Goal: Transaction & Acquisition: Book appointment/travel/reservation

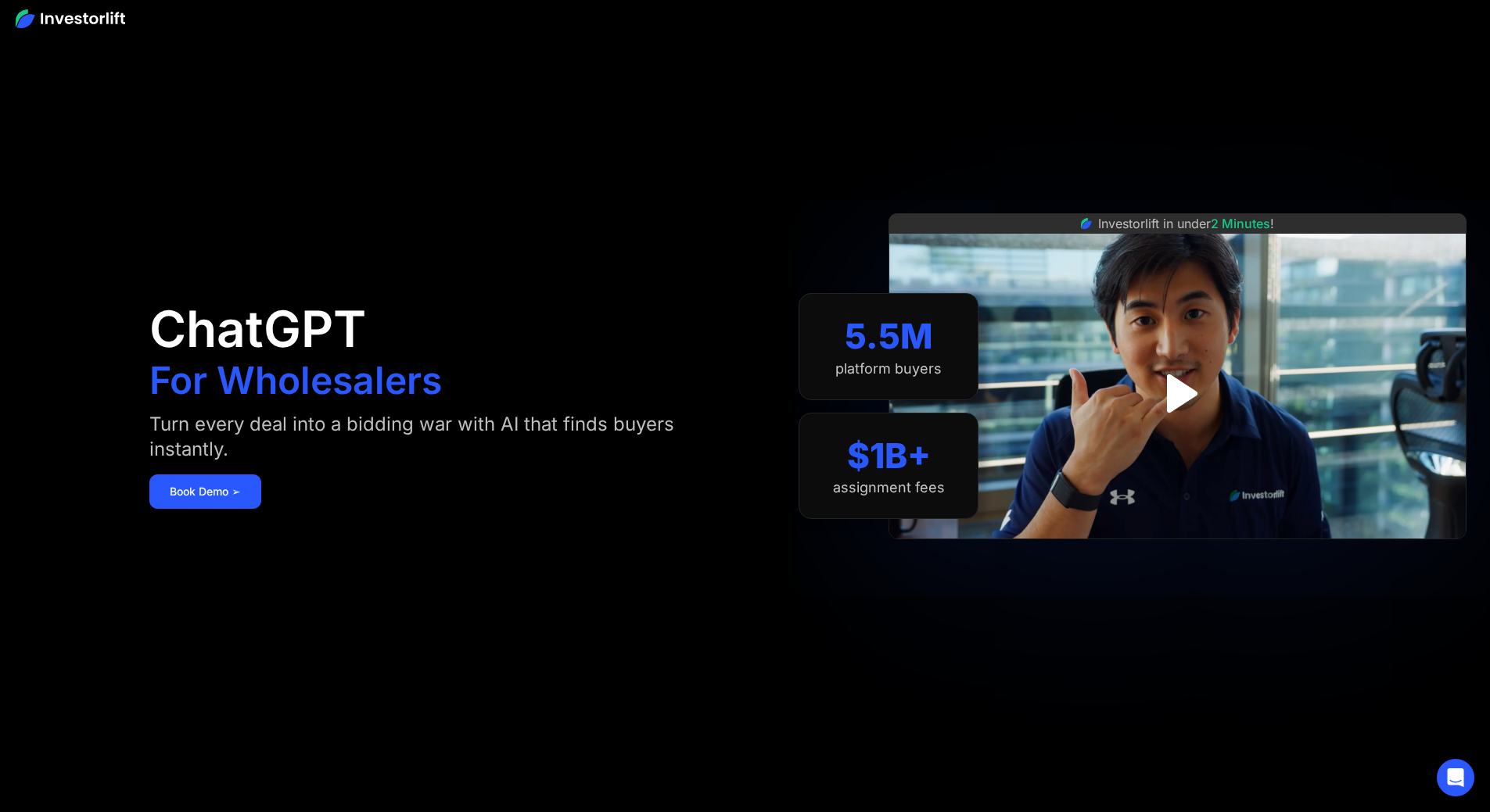
click at [261, 498] on link "Book Demo ➢" at bounding box center [206, 492] width 112 height 34
